Goal: Information Seeking & Learning: Learn about a topic

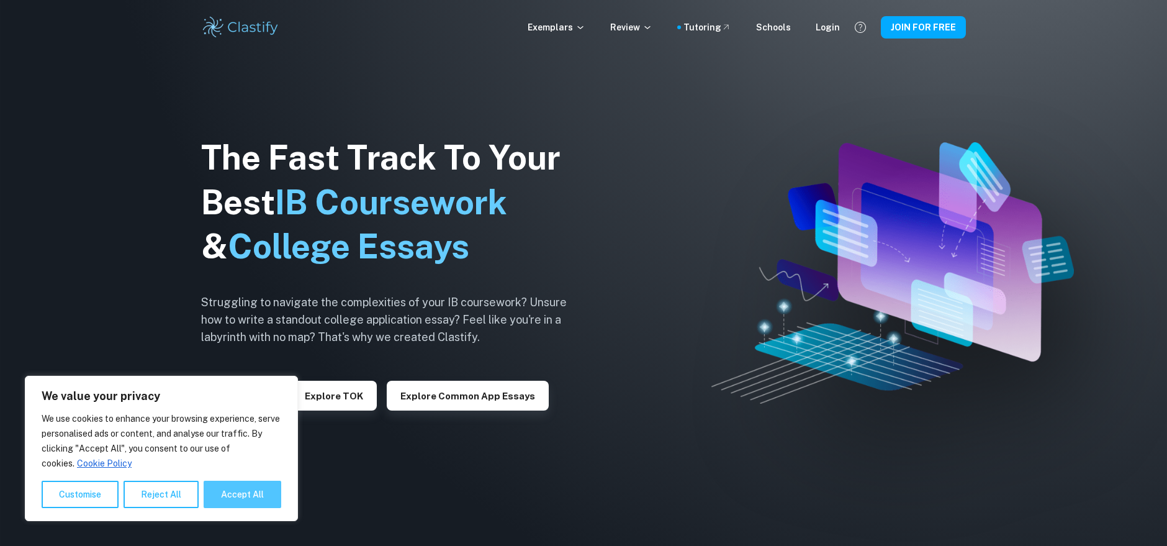
click at [258, 490] on button "Accept All" at bounding box center [243, 493] width 78 height 27
checkbox input "true"
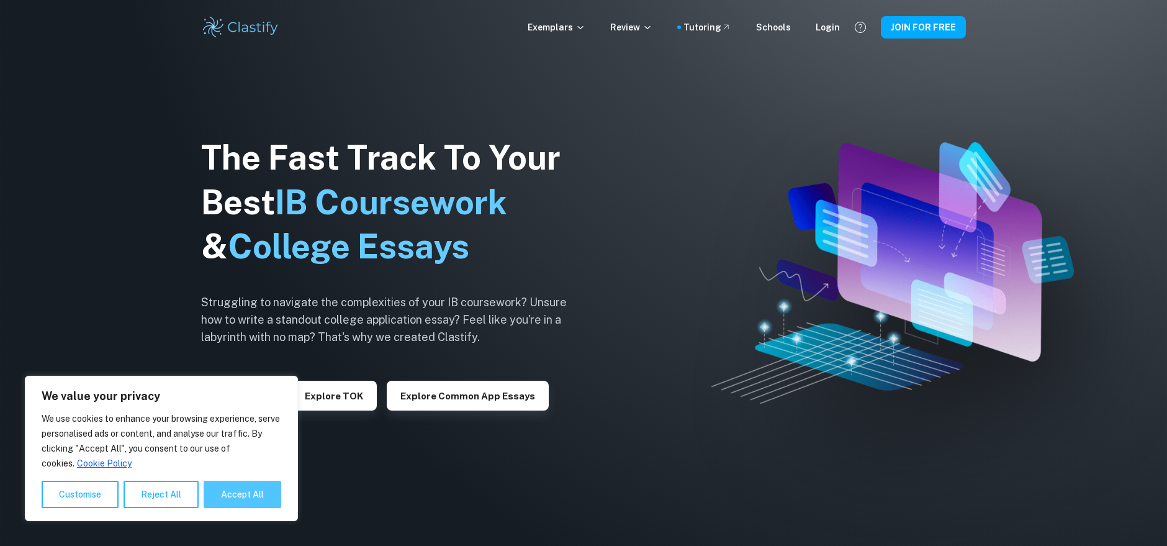
checkbox input "true"
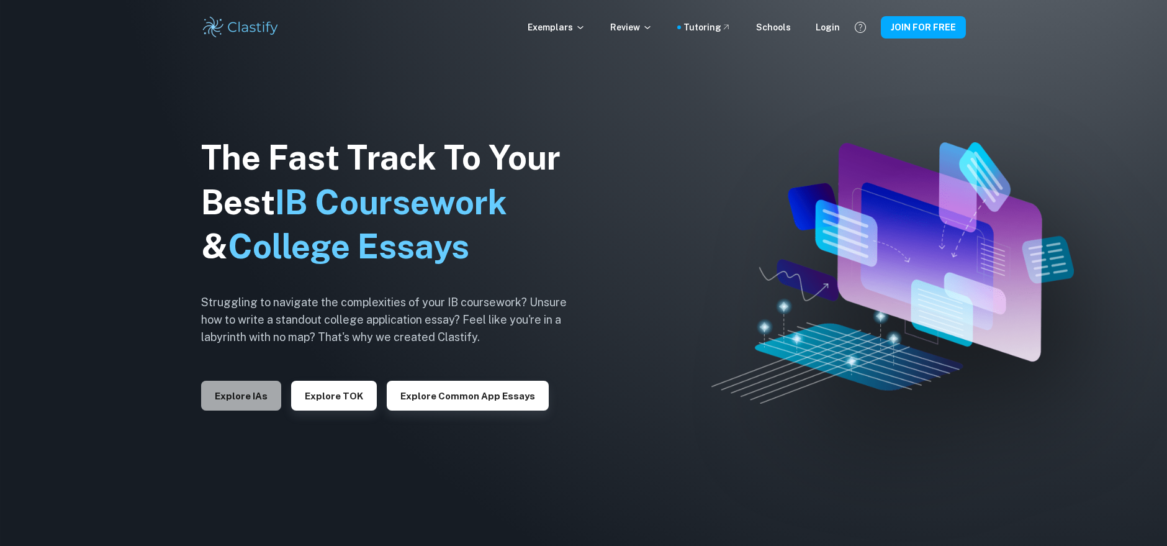
click at [223, 398] on button "Explore IAs" at bounding box center [241, 395] width 80 height 30
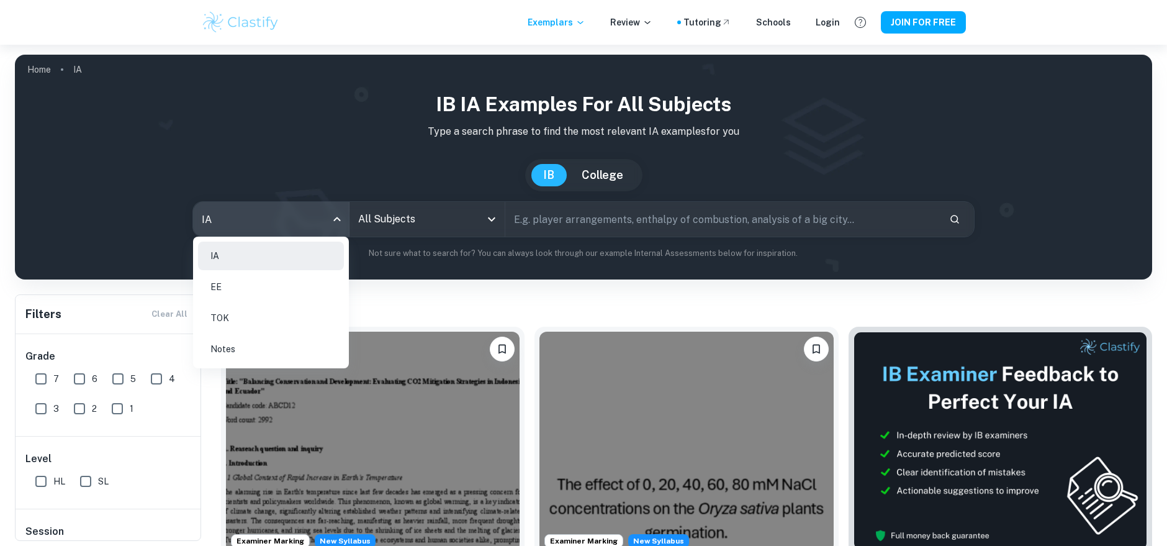
click at [267, 205] on body "We value your privacy We use cookies to enhance your browsing experience, serve…" at bounding box center [583, 318] width 1167 height 546
click at [240, 284] on li "EE" at bounding box center [271, 286] width 146 height 29
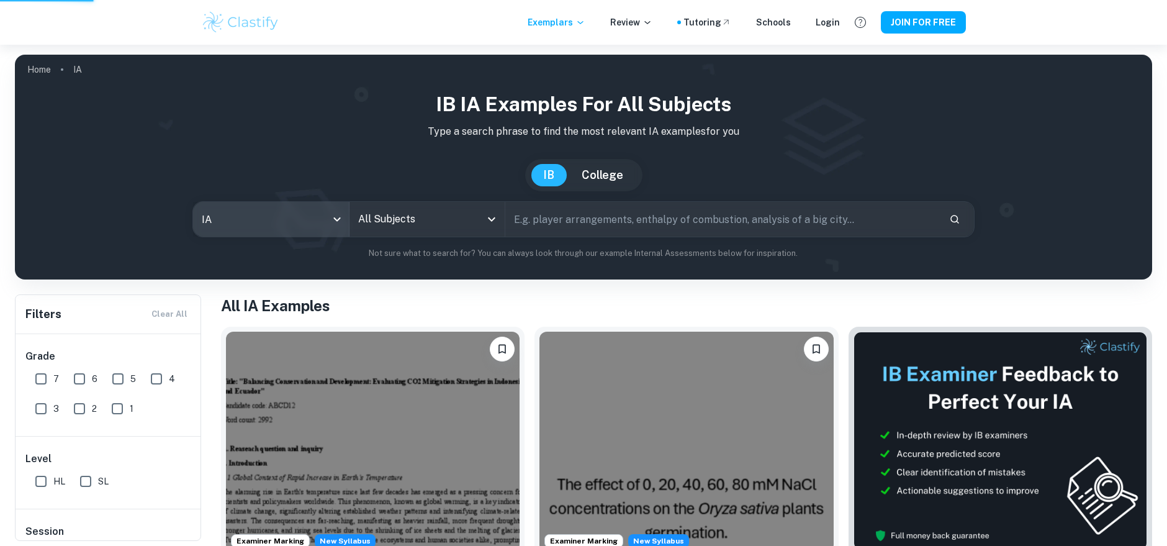
type input "ee"
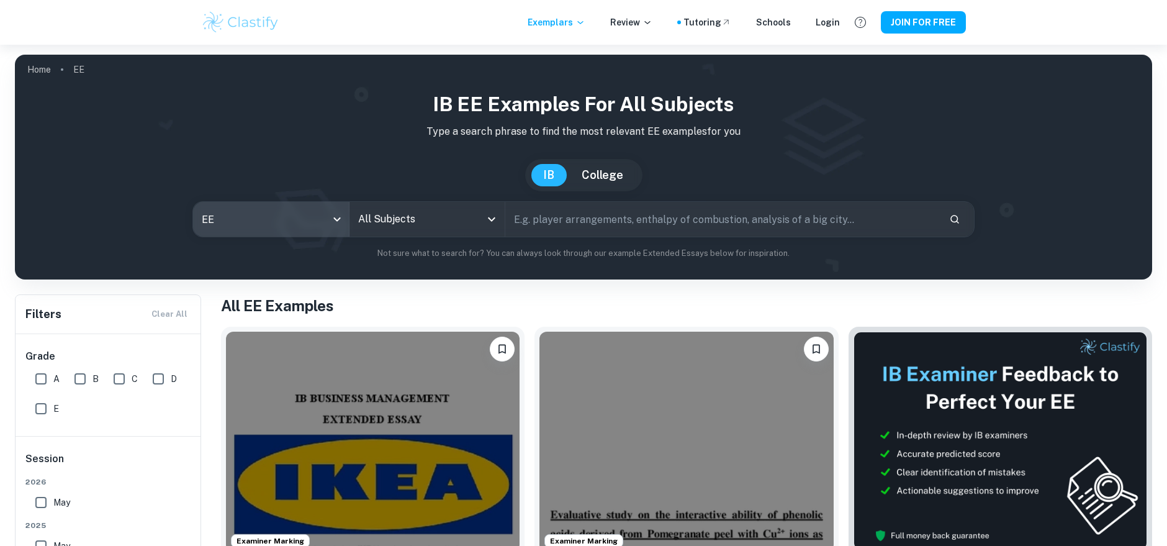
click at [410, 219] on input "All Subjects" at bounding box center [418, 219] width 126 height 24
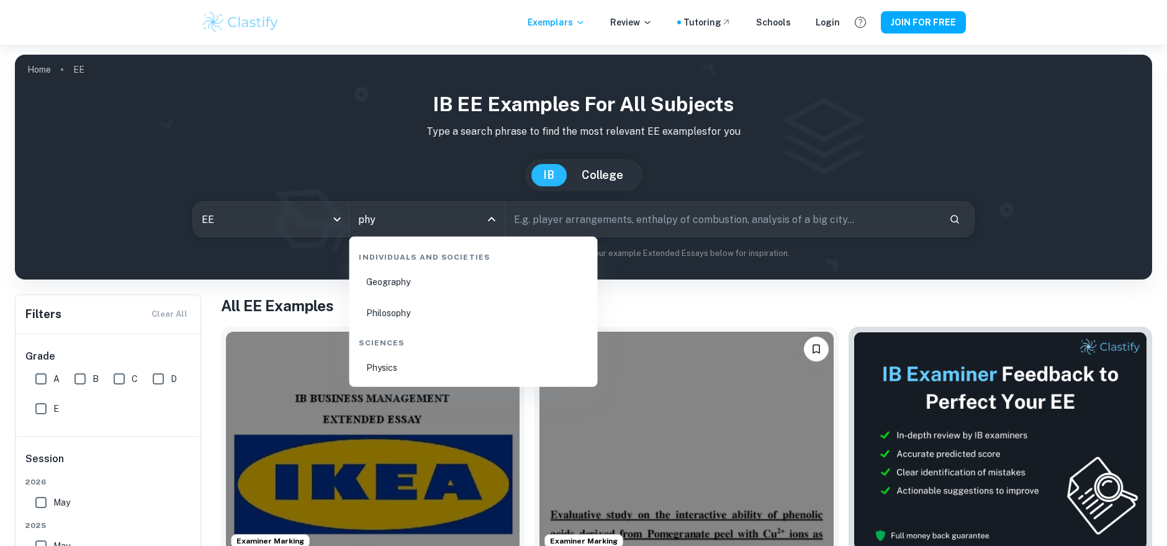
click at [410, 358] on li "Physics" at bounding box center [473, 367] width 238 height 29
type input "Physics"
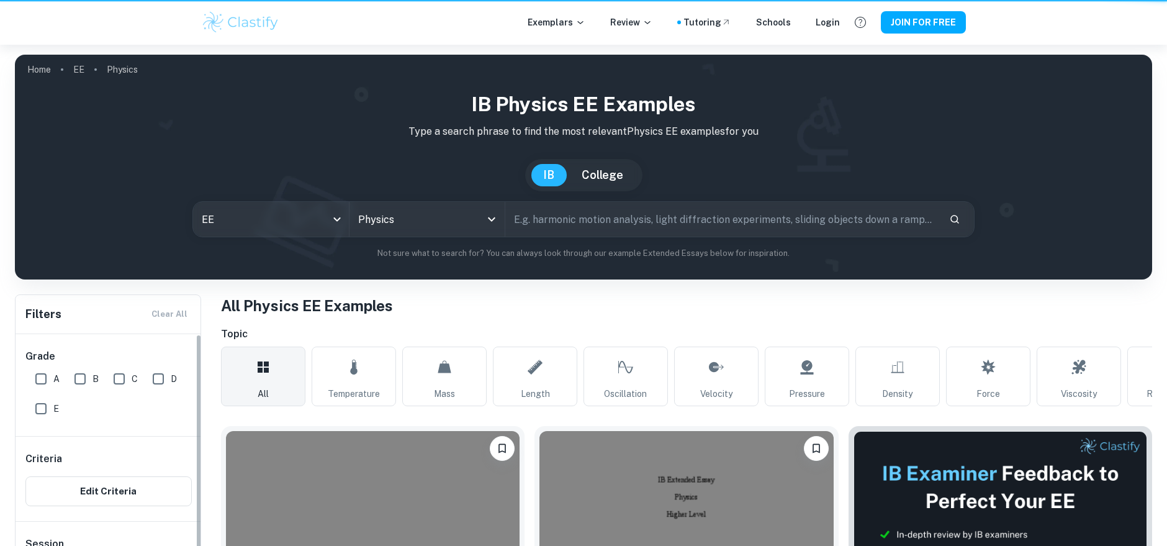
click at [33, 376] on input "A" at bounding box center [41, 378] width 25 height 25
checkbox input "true"
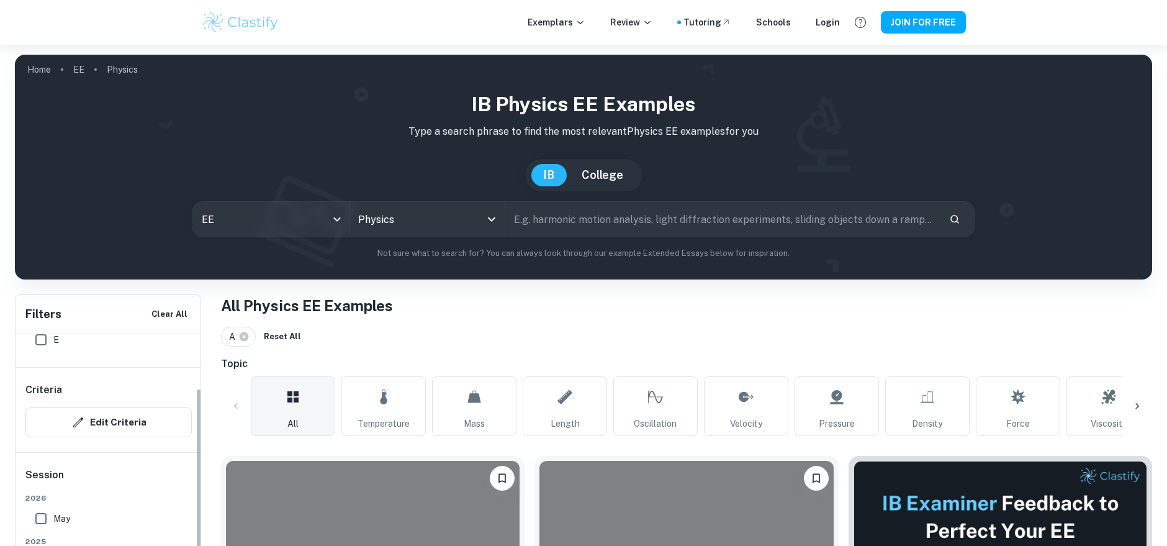
scroll to position [116, 0]
click at [37, 463] on input "May" at bounding box center [41, 471] width 25 height 25
checkbox input "true"
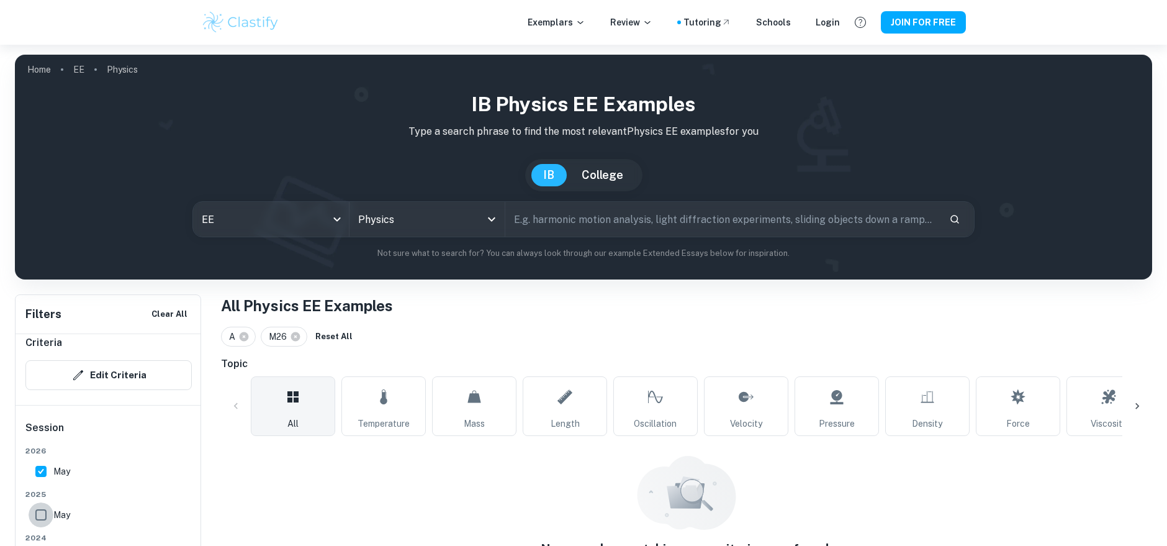
click at [42, 510] on input "May" at bounding box center [41, 514] width 25 height 25
checkbox input "true"
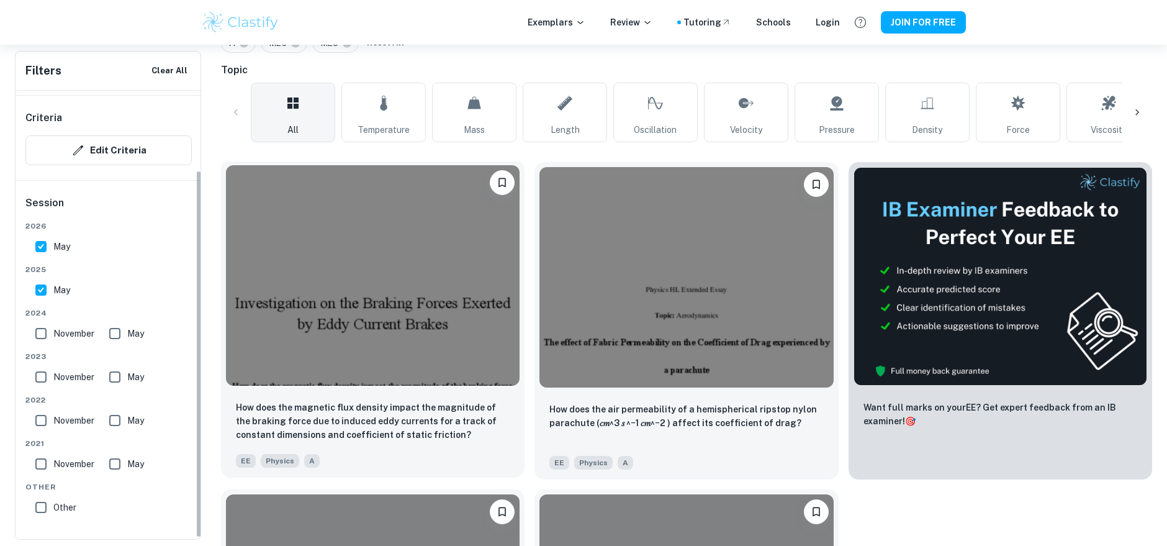
scroll to position [344, 0]
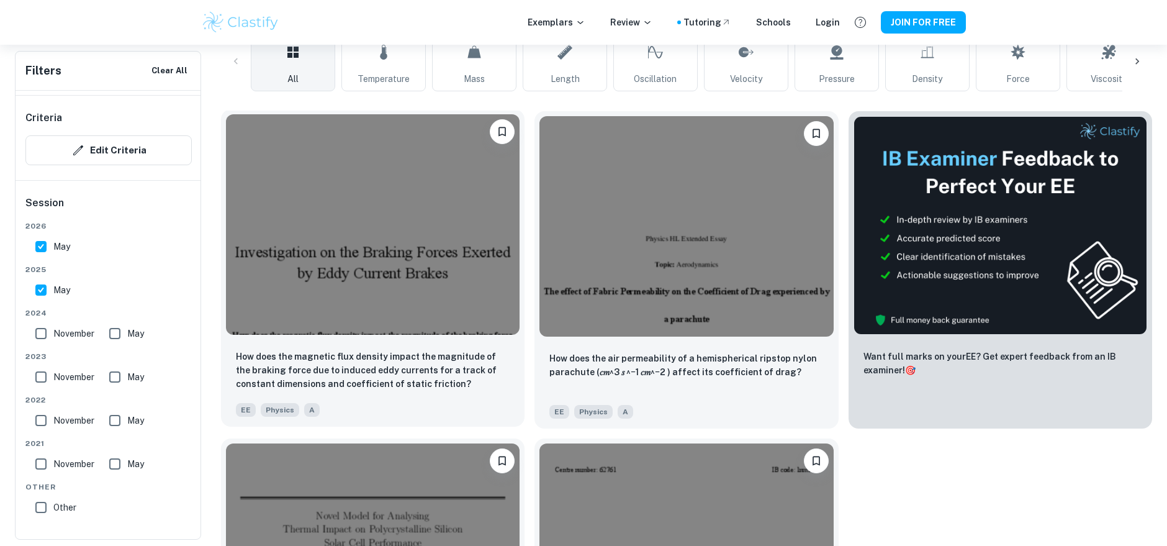
click at [358, 298] on img at bounding box center [373, 224] width 294 height 220
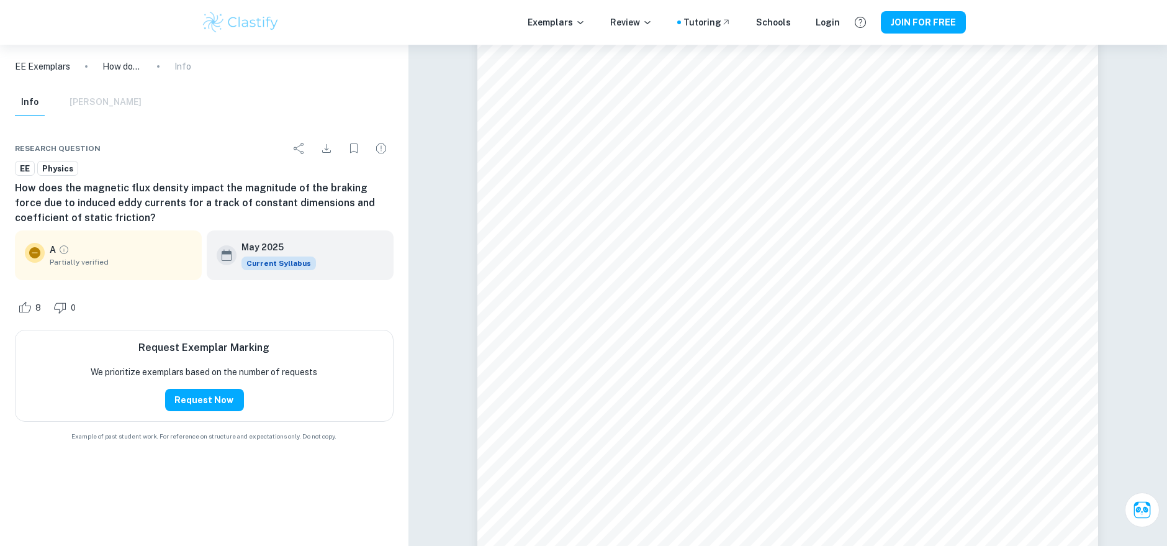
scroll to position [34069, 0]
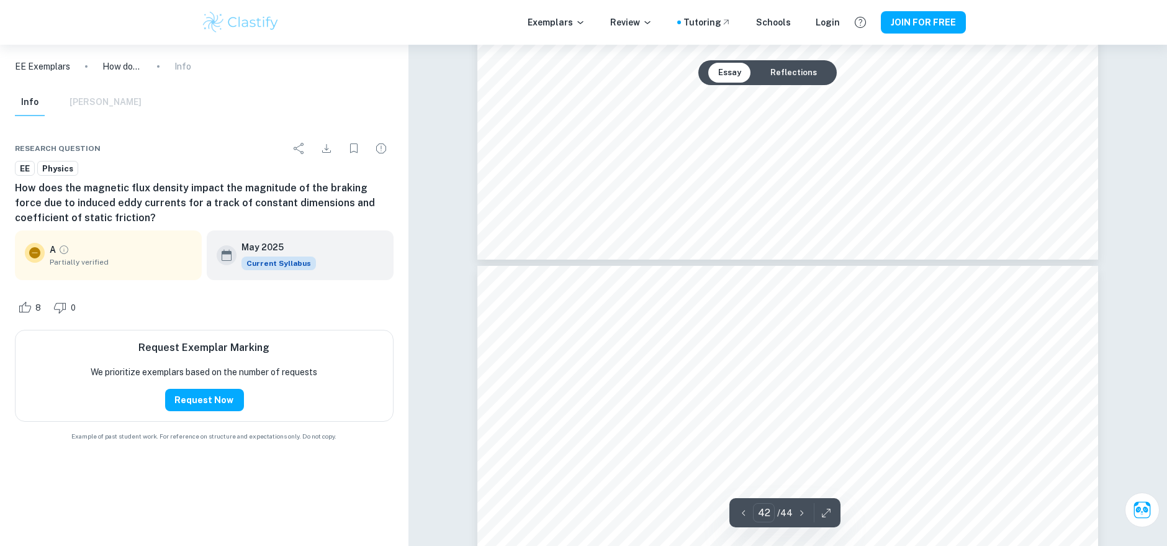
type input "41"
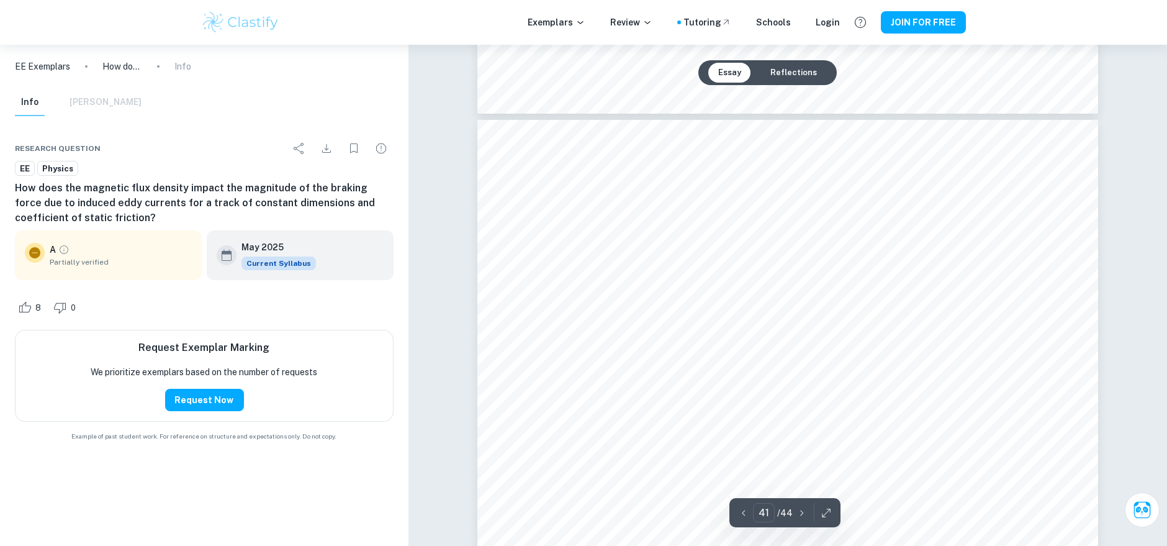
scroll to position [33104, 0]
